Goal: Information Seeking & Learning: Learn about a topic

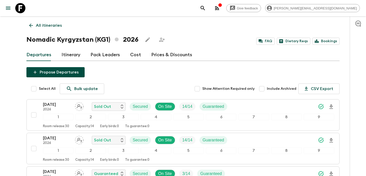
click at [48, 28] on p "All itineraries" at bounding box center [49, 25] width 26 height 6
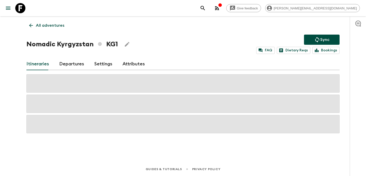
click at [48, 28] on p "All adventures" at bounding box center [50, 25] width 28 height 6
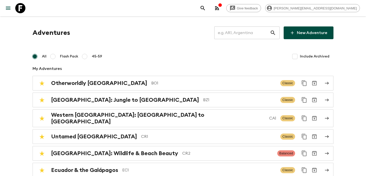
click at [240, 32] on input "text" at bounding box center [242, 33] width 56 height 14
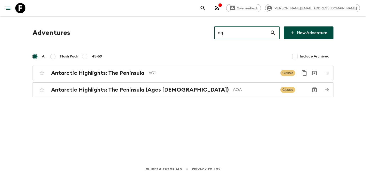
type input "aq1"
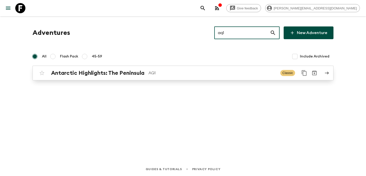
click at [177, 71] on p "AQ1" at bounding box center [213, 73] width 128 height 6
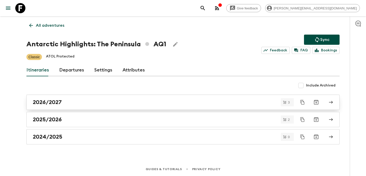
click at [149, 100] on div "2026/2027" at bounding box center [178, 102] width 291 height 7
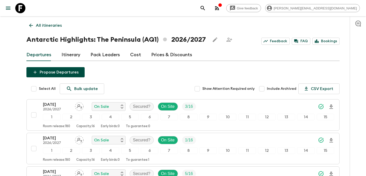
click at [49, 27] on p "All itineraries" at bounding box center [49, 25] width 26 height 6
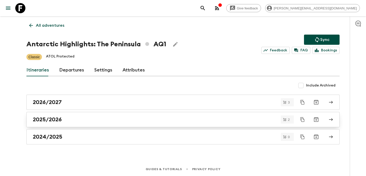
click at [142, 118] on div "2025/2026" at bounding box center [178, 119] width 291 height 7
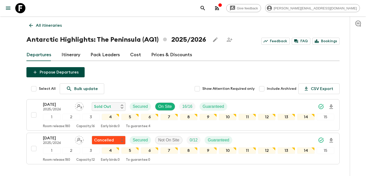
click at [52, 23] on p "All itineraries" at bounding box center [49, 25] width 26 height 6
